Goal: Navigation & Orientation: Find specific page/section

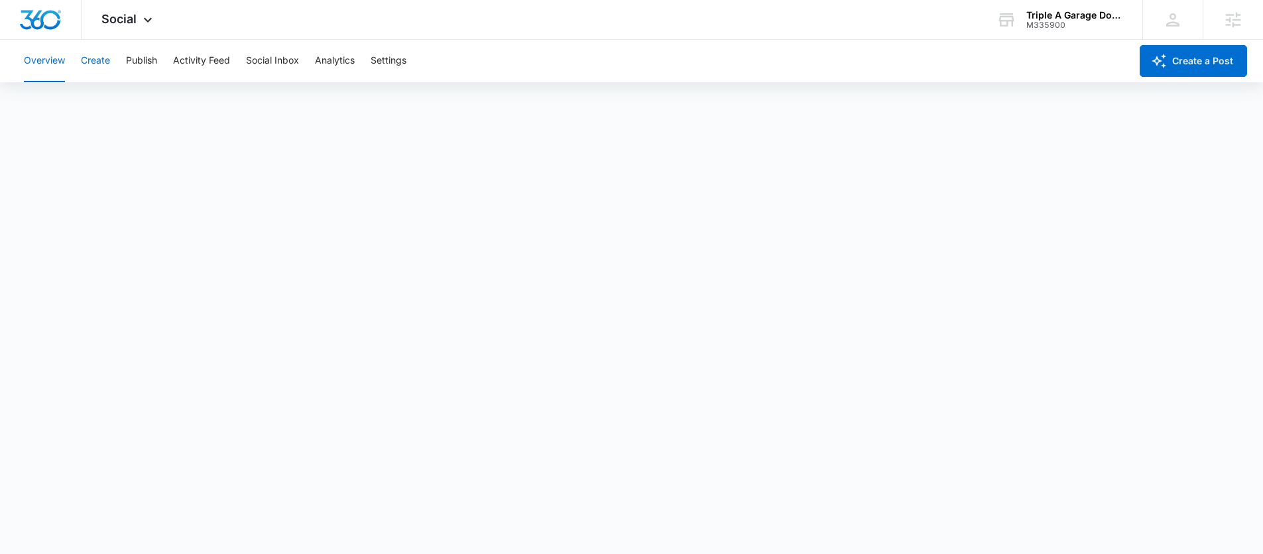
click at [103, 53] on button "Create" at bounding box center [95, 61] width 29 height 42
click at [128, 101] on button "Approvals" at bounding box center [129, 101] width 44 height 37
click at [120, 14] on span "Social" at bounding box center [118, 19] width 35 height 14
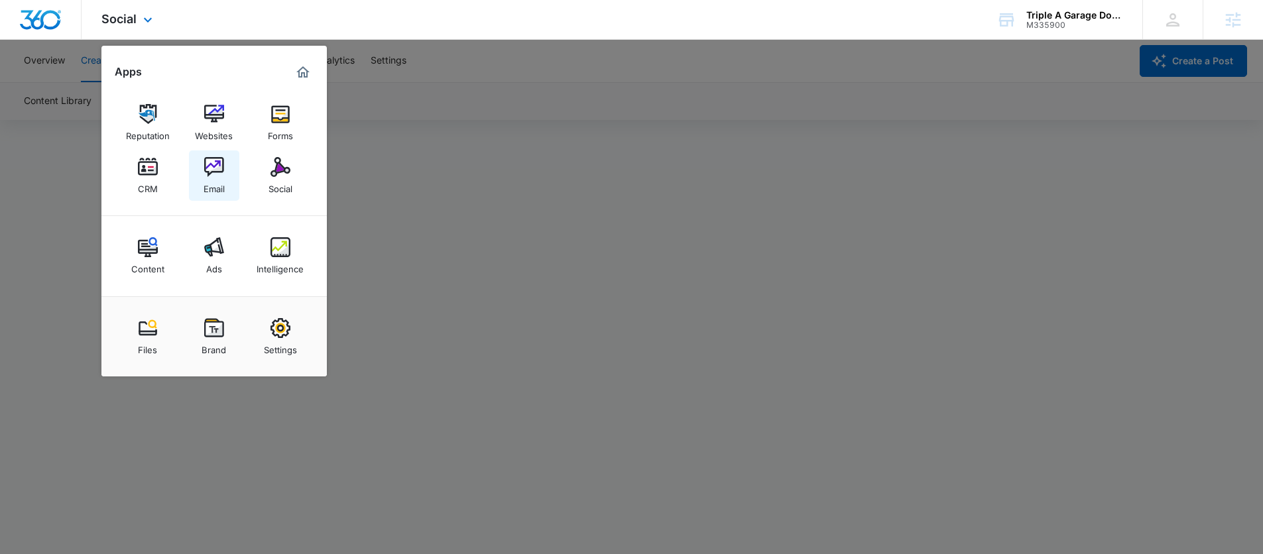
click at [214, 163] on img at bounding box center [214, 167] width 20 height 20
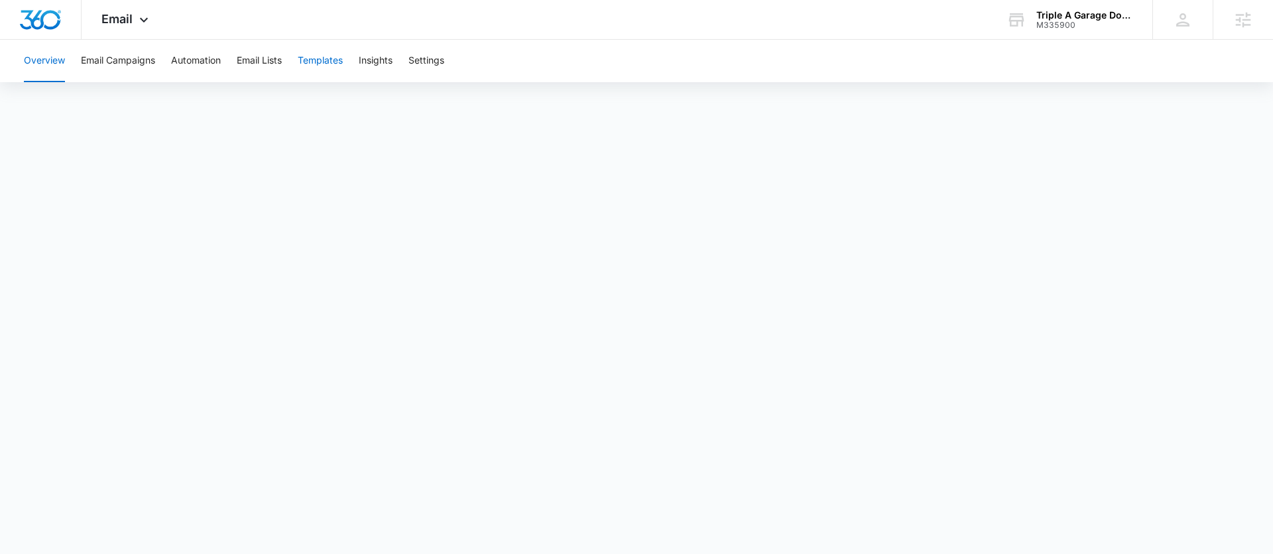
click at [325, 60] on button "Templates" at bounding box center [320, 61] width 45 height 42
click at [115, 21] on span "Email" at bounding box center [116, 19] width 31 height 14
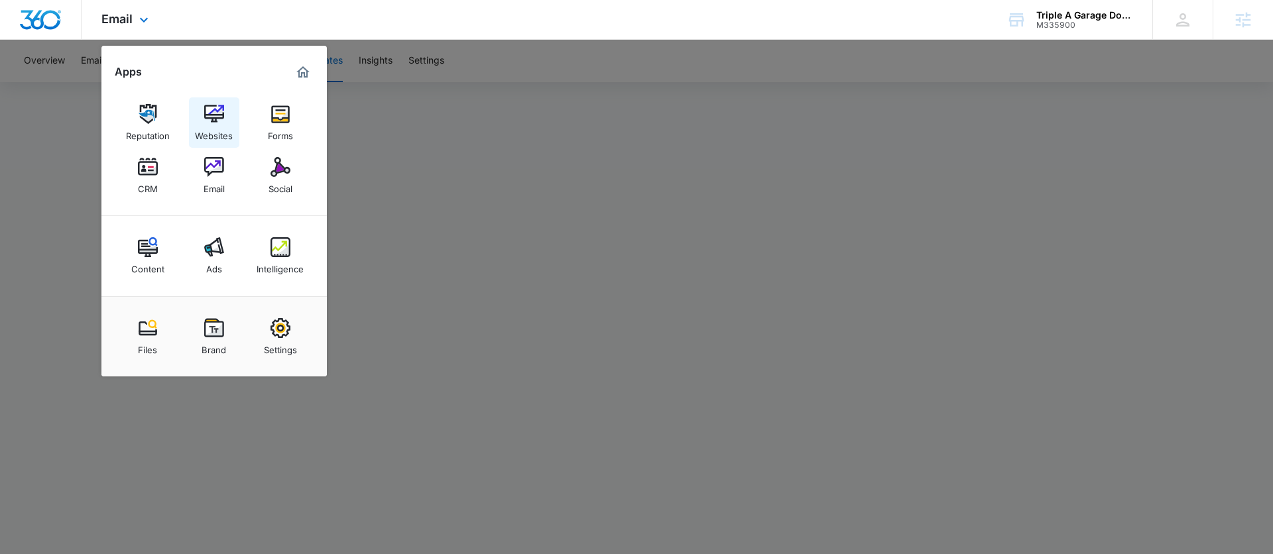
click at [208, 109] on img at bounding box center [214, 114] width 20 height 20
